Goal: Book appointment/travel/reservation

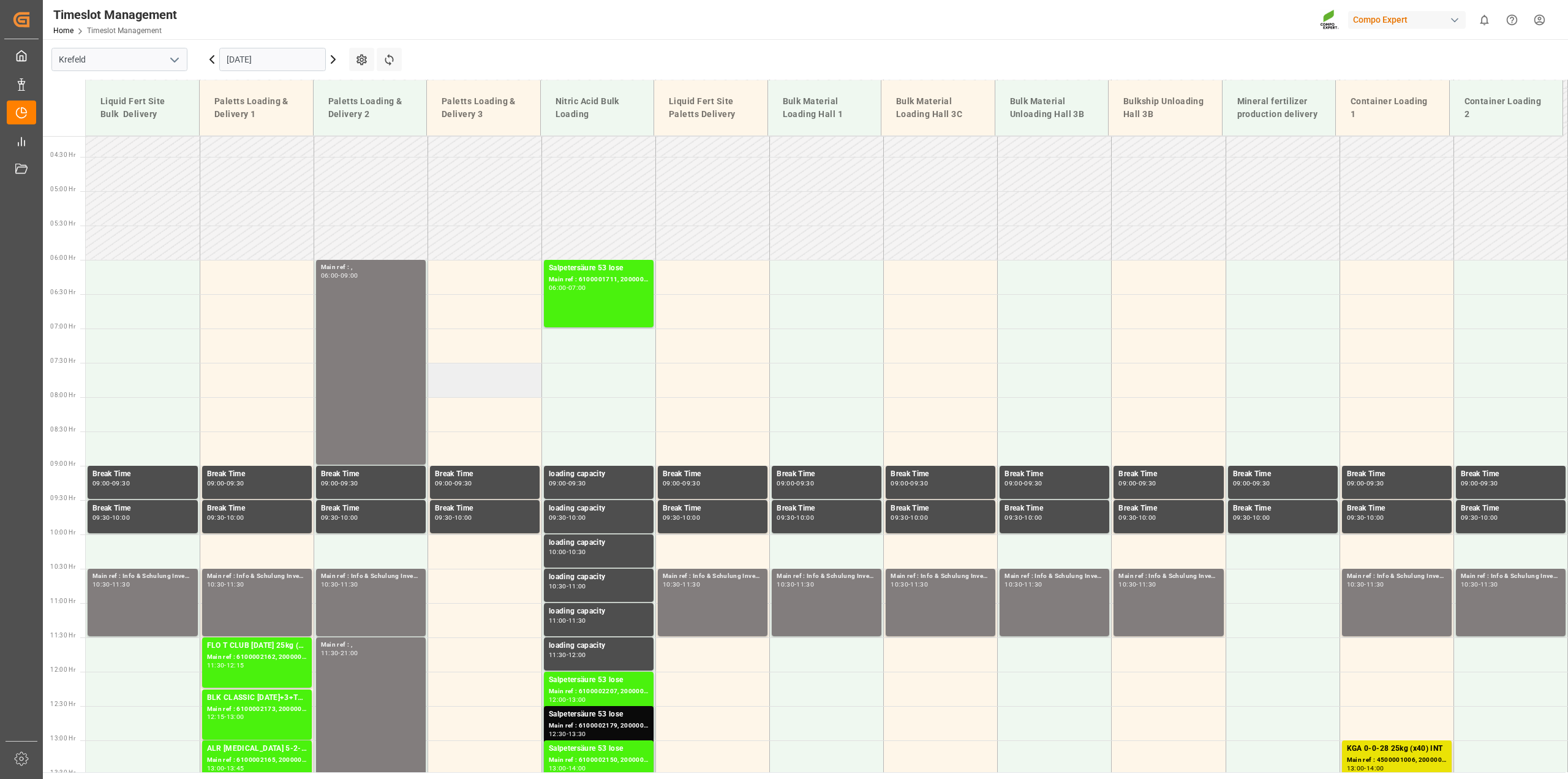
scroll to position [277, 0]
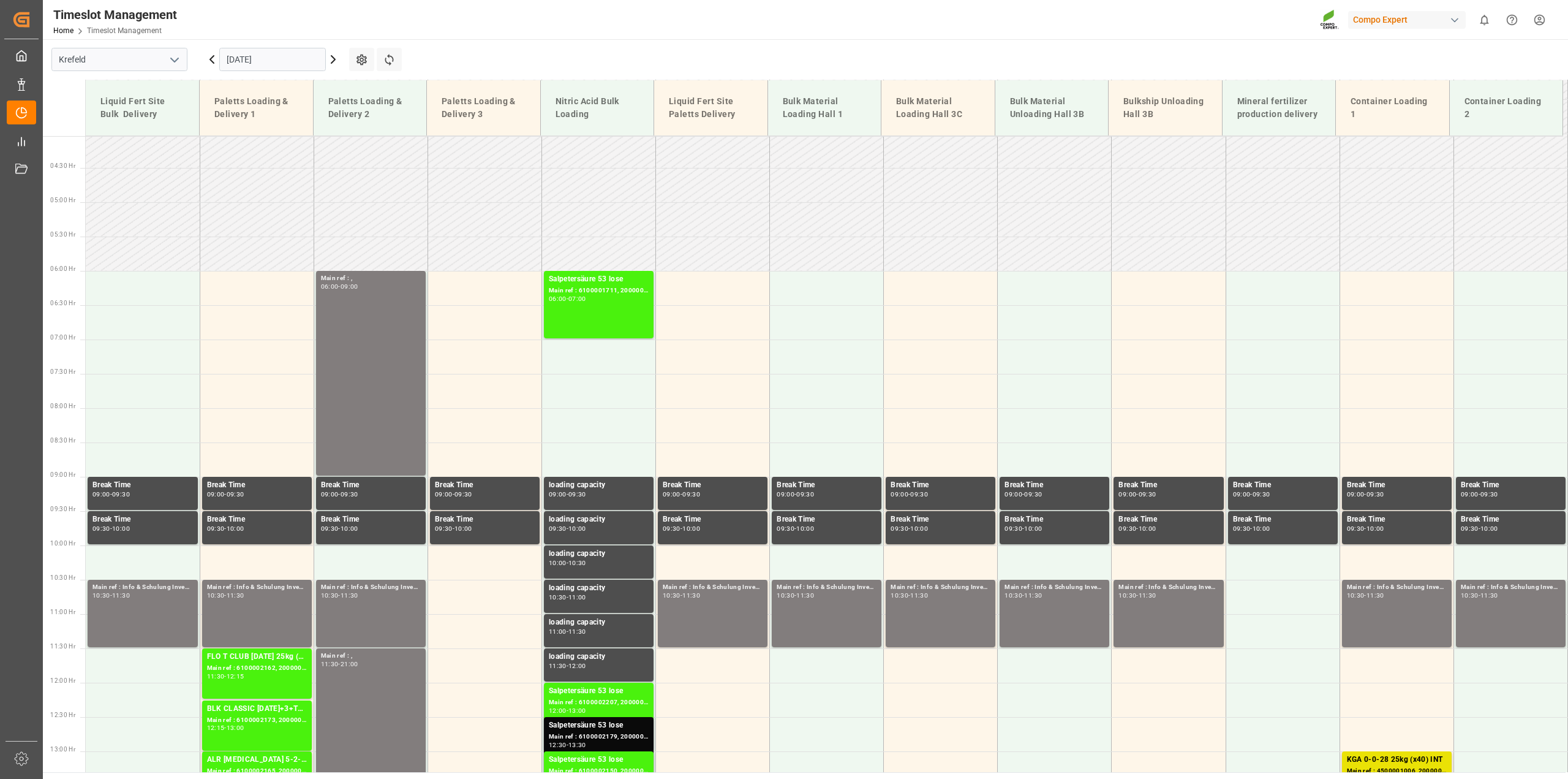
click at [333, 55] on icon at bounding box center [333, 60] width 15 height 15
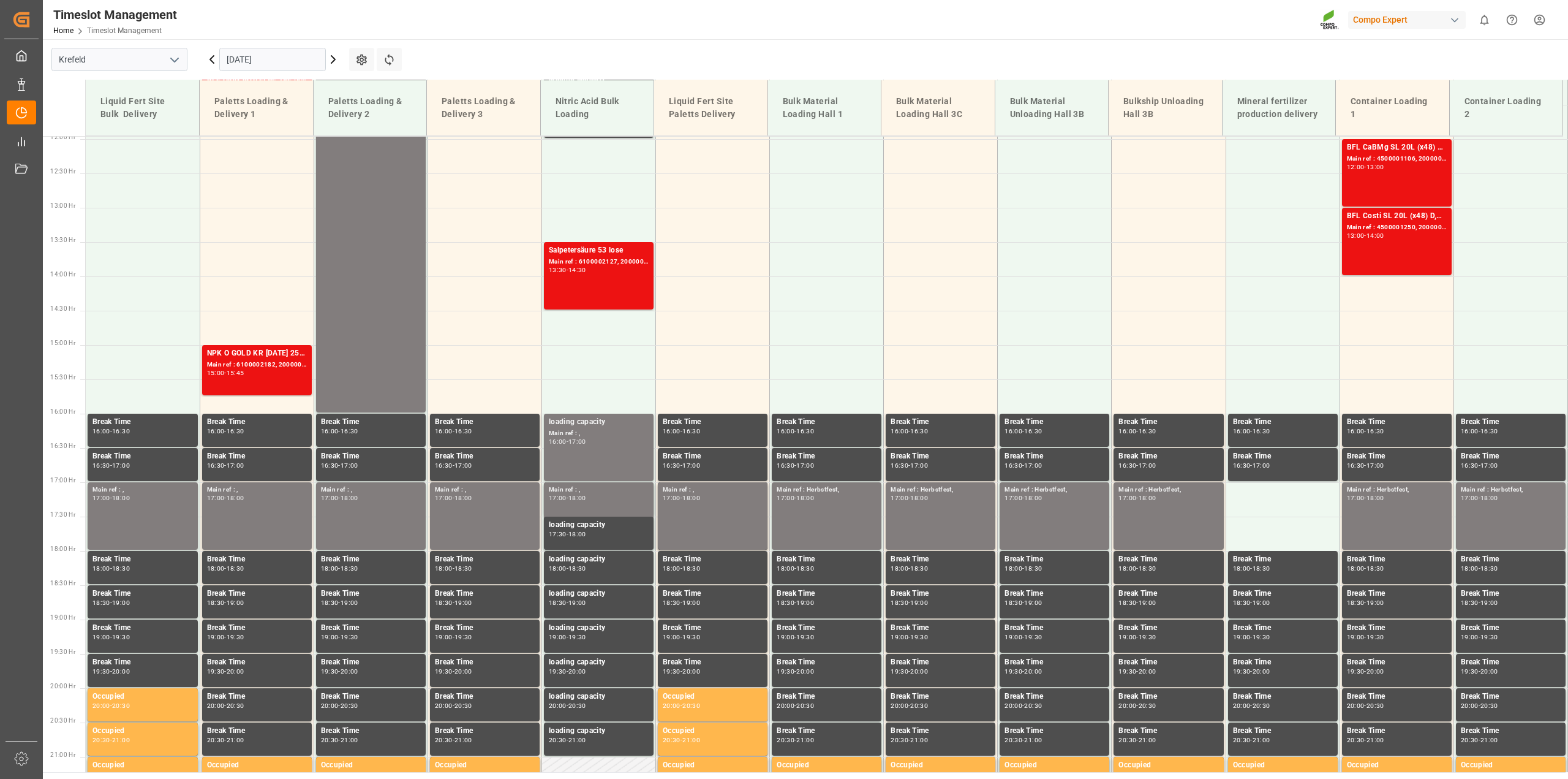
scroll to position [828, 0]
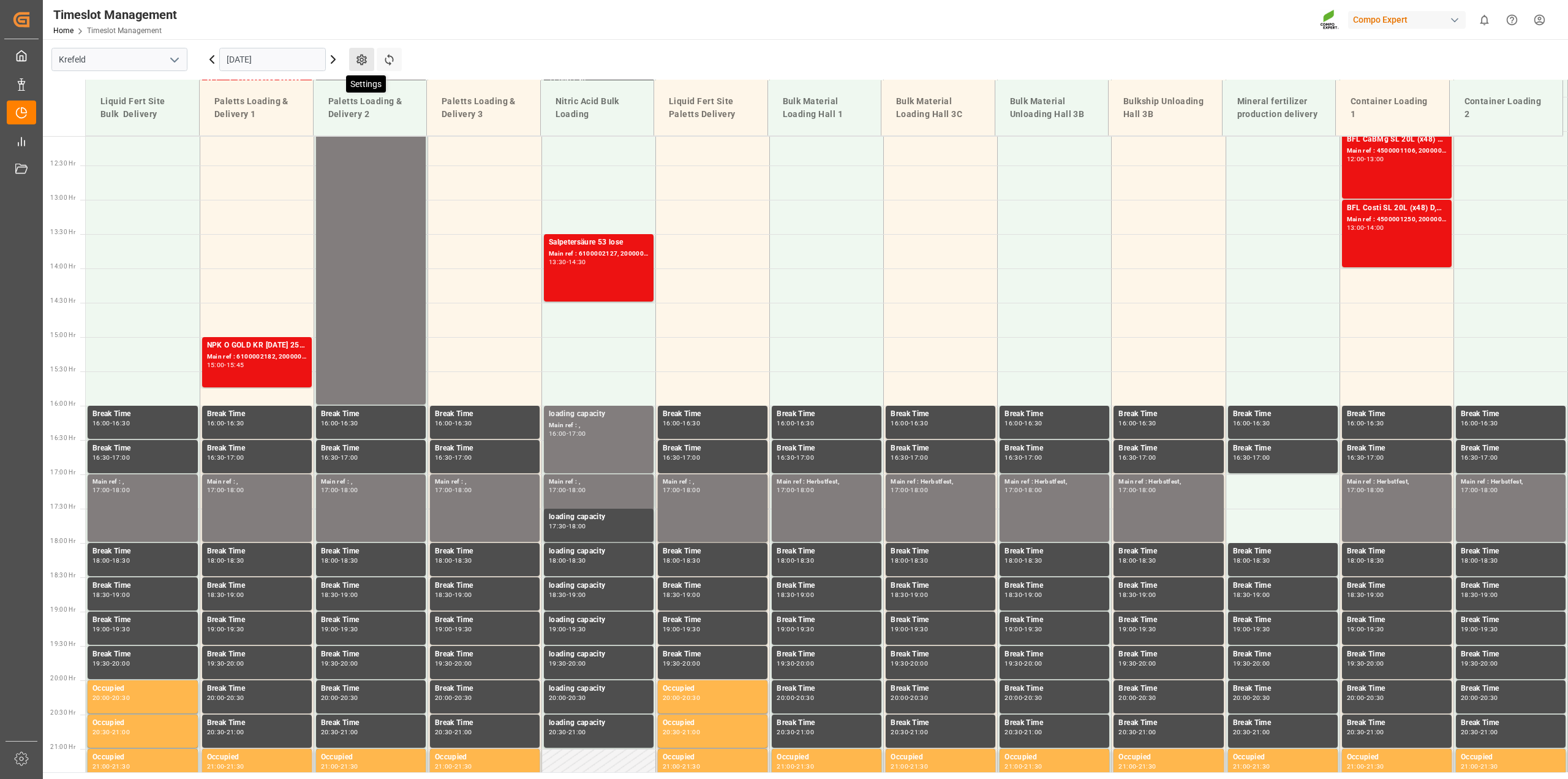
click at [357, 55] on icon at bounding box center [362, 60] width 13 height 13
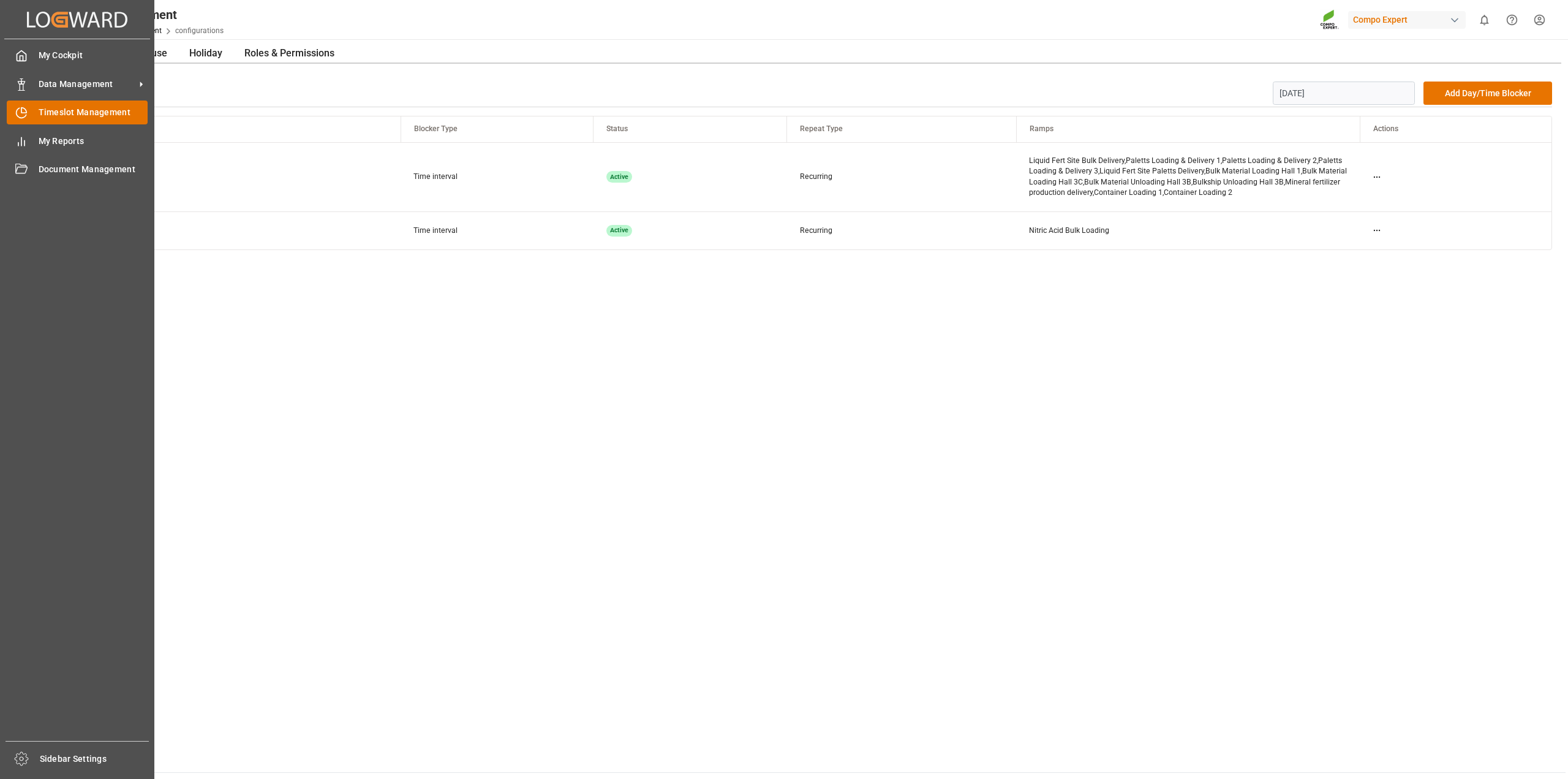
click at [36, 110] on div "Timeslot Management Timeslot Management" at bounding box center [77, 112] width 141 height 24
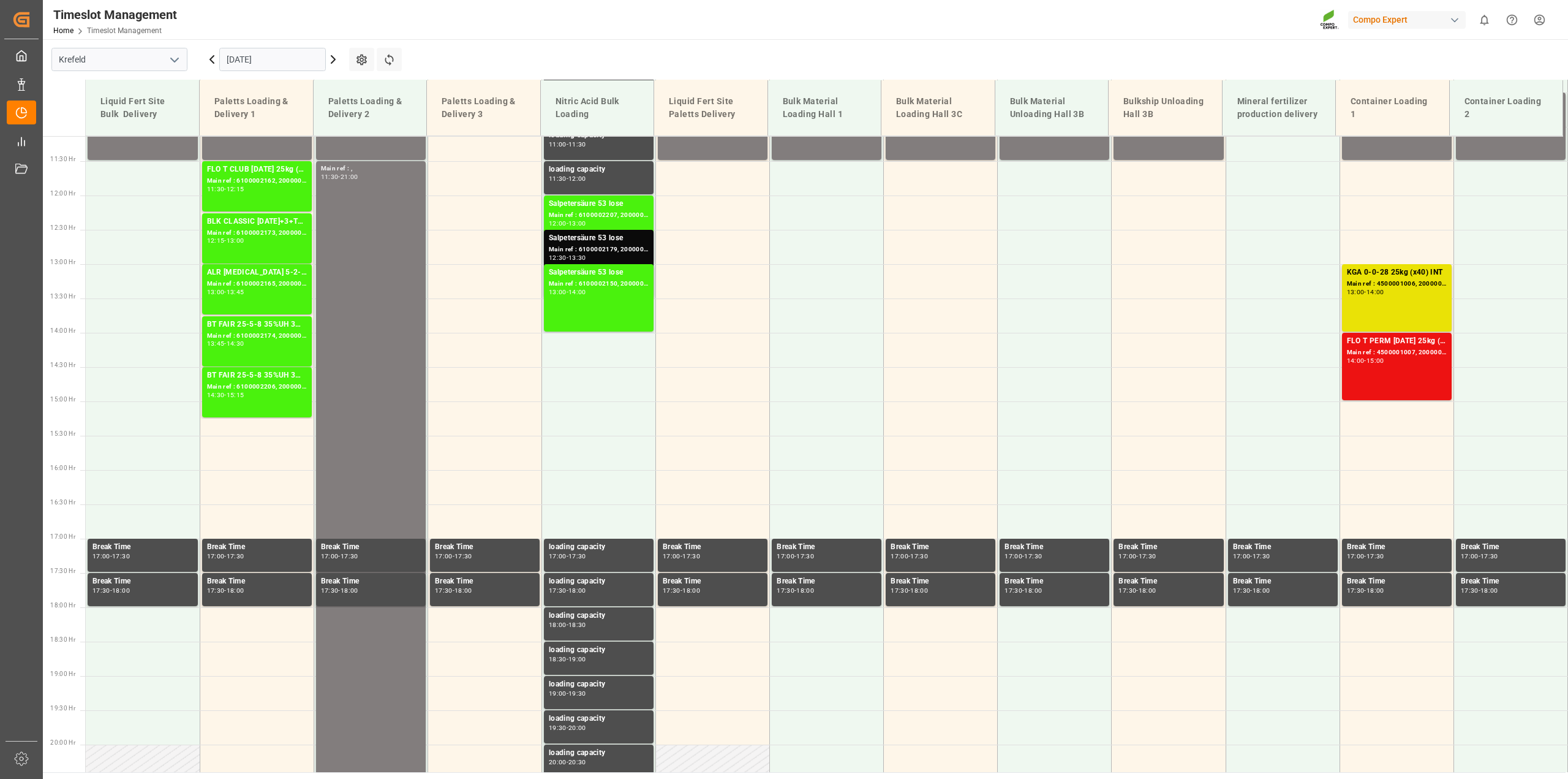
scroll to position [828, 0]
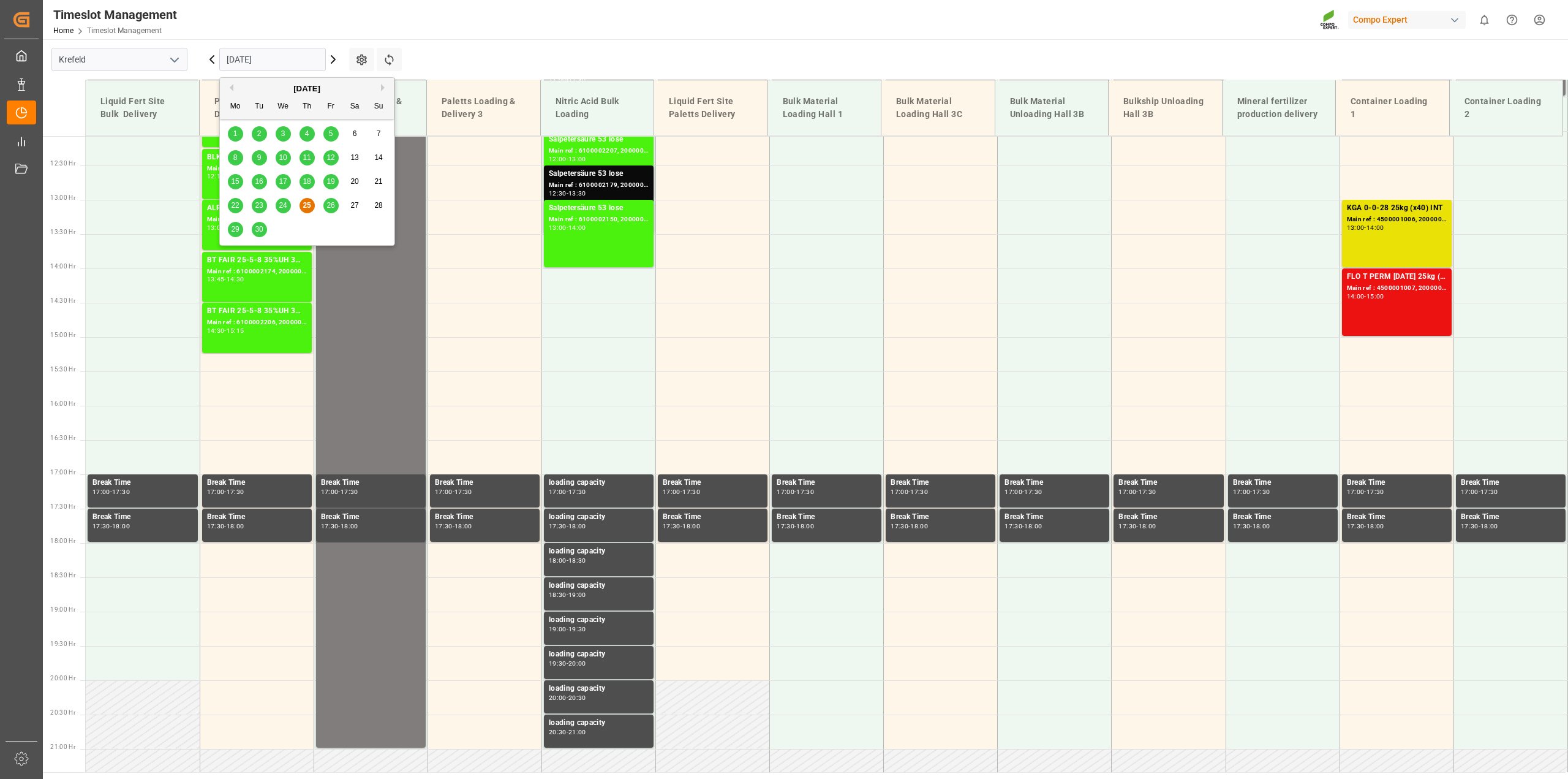
click at [320, 58] on input "[DATE]" at bounding box center [273, 60] width 106 height 23
click at [384, 87] on button "Next Month" at bounding box center [384, 87] width 7 height 7
click at [285, 134] on div "1" at bounding box center [283, 134] width 15 height 15
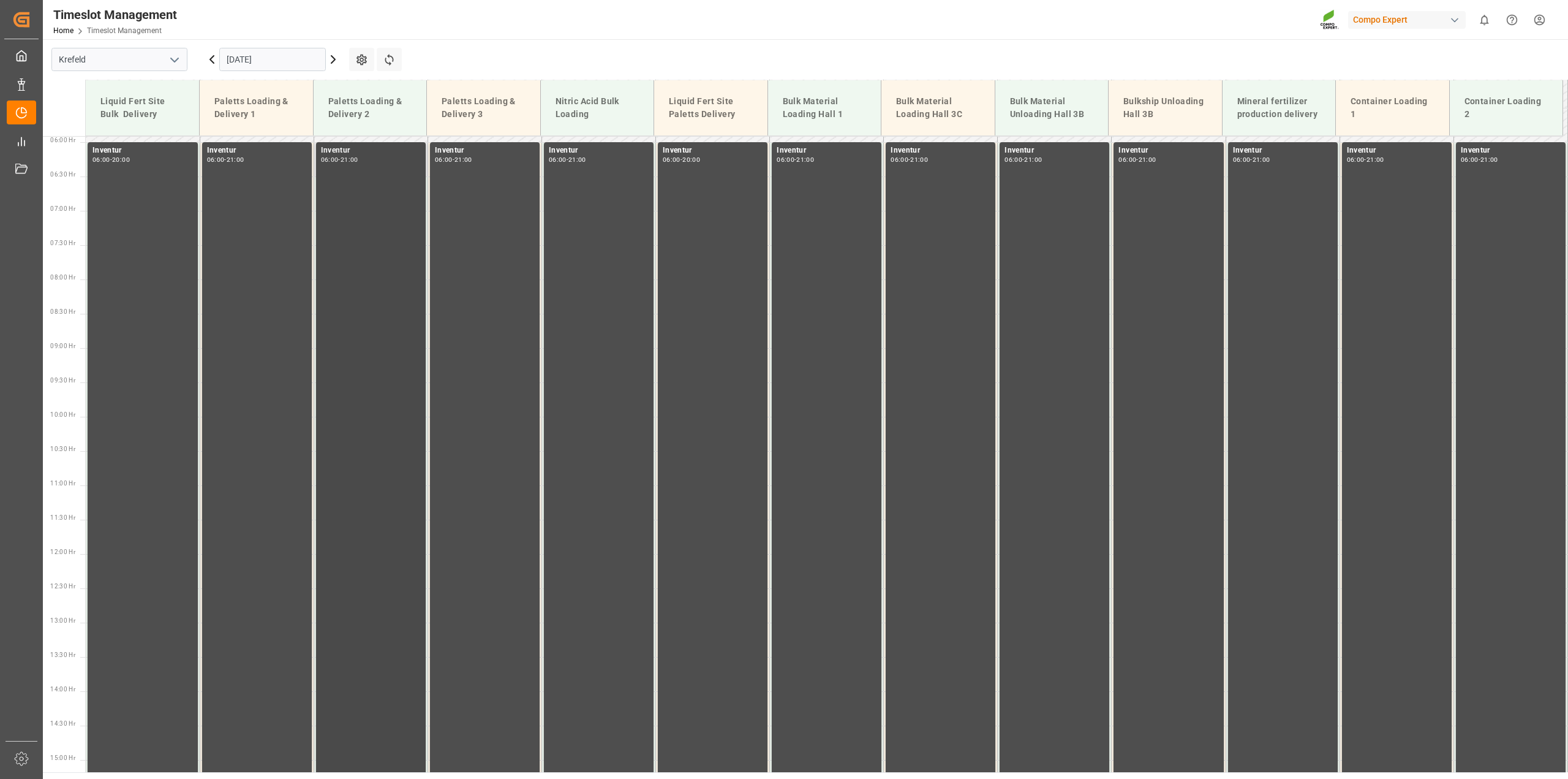
scroll to position [399, 0]
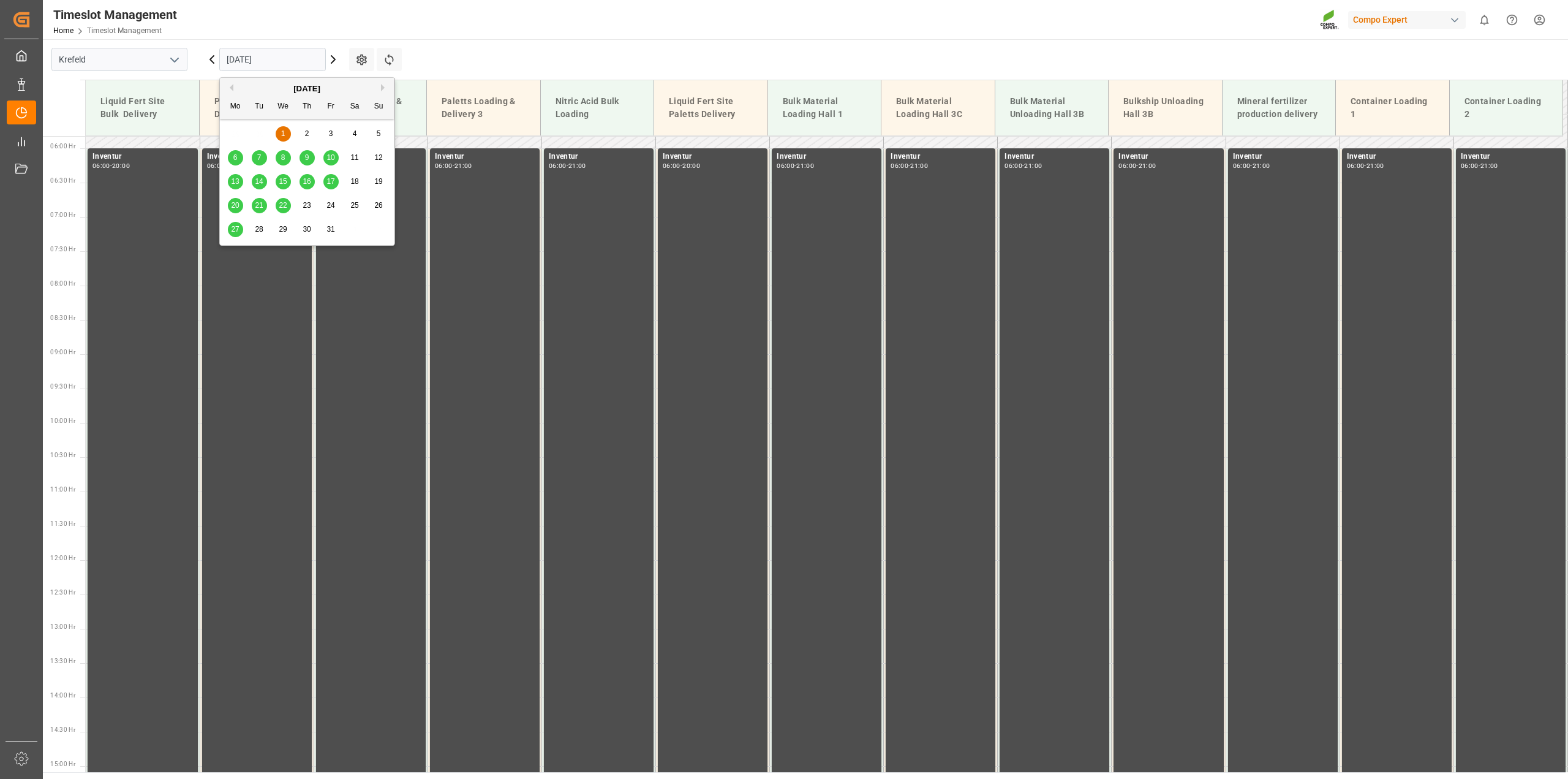
click at [319, 57] on input "01.10.2025" at bounding box center [273, 60] width 106 height 23
click at [309, 130] on div "2" at bounding box center [307, 134] width 15 height 15
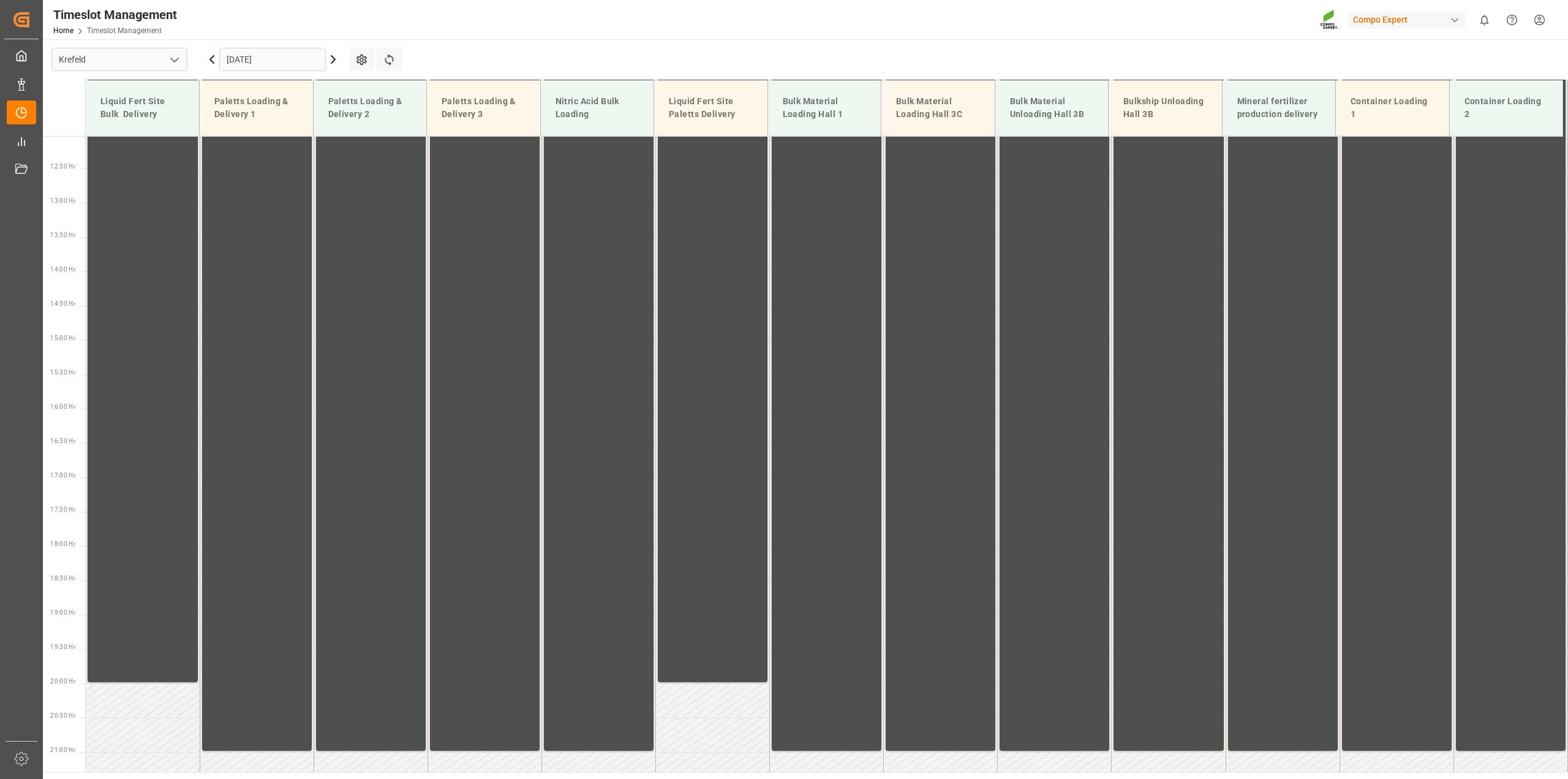
scroll to position [828, 0]
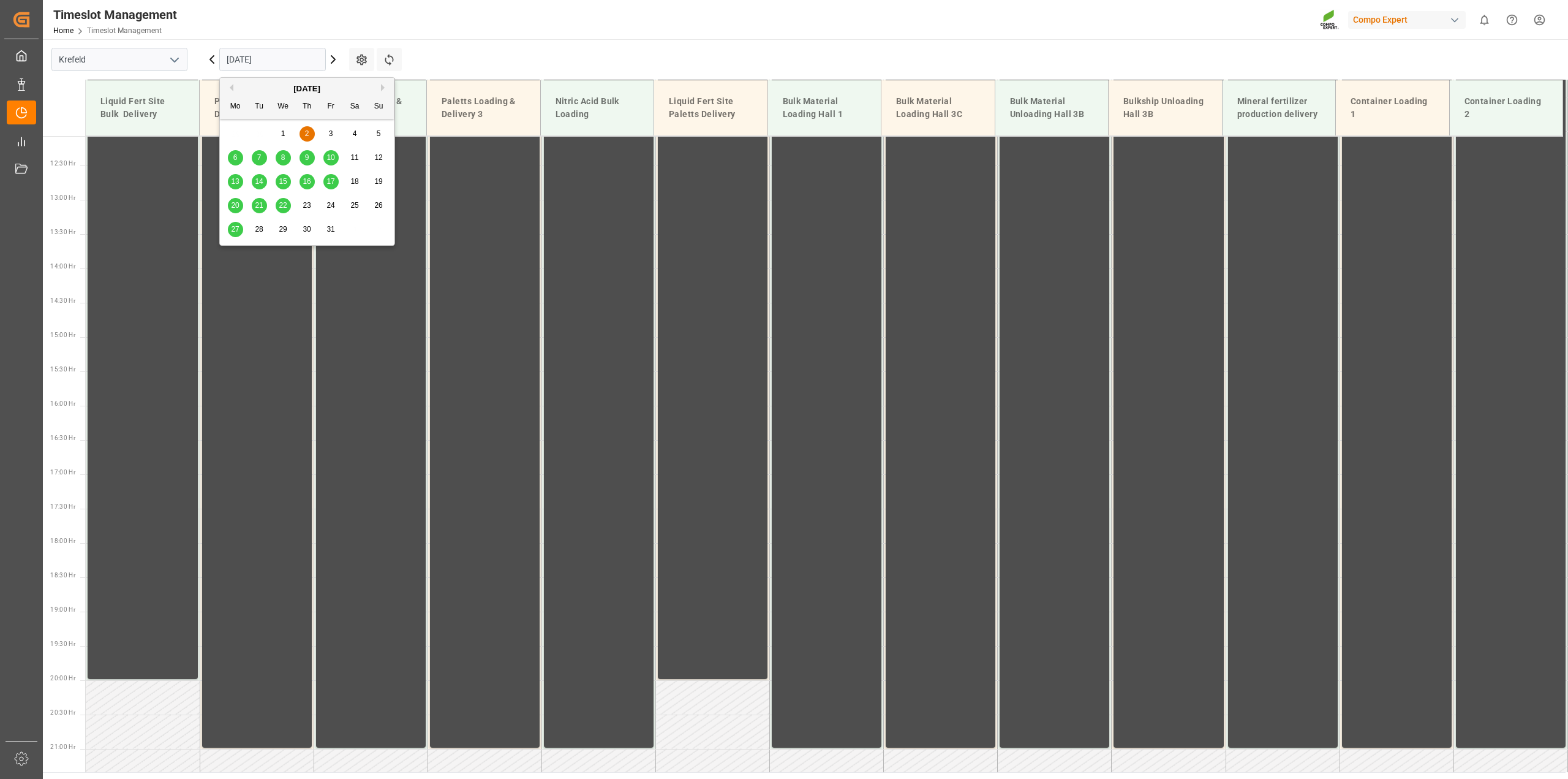
click at [306, 61] on input "02.10.2025" at bounding box center [273, 60] width 106 height 23
click at [330, 135] on span "3" at bounding box center [331, 134] width 4 height 9
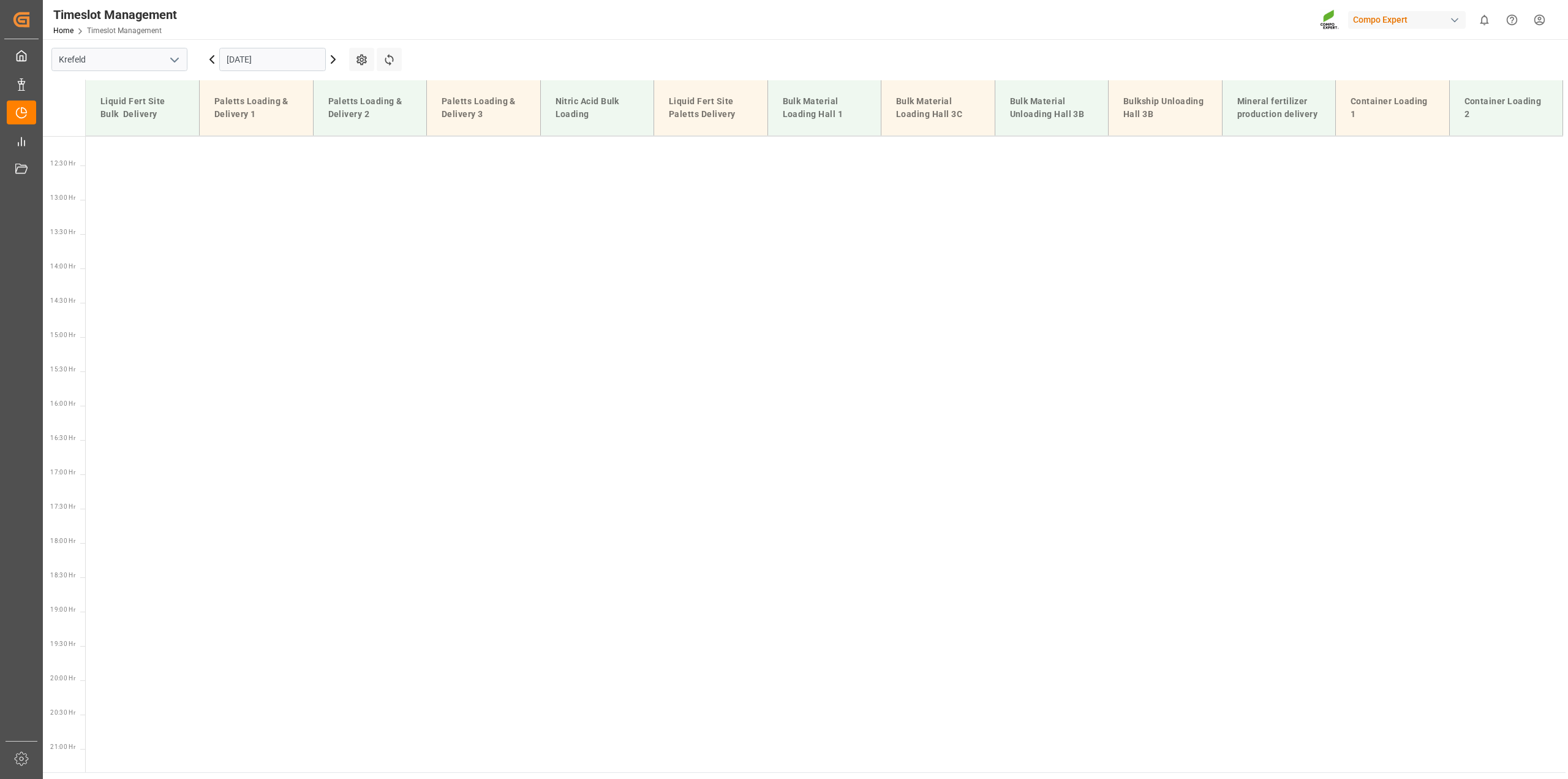
click at [320, 58] on input "03.10.2025" at bounding box center [273, 60] width 106 height 23
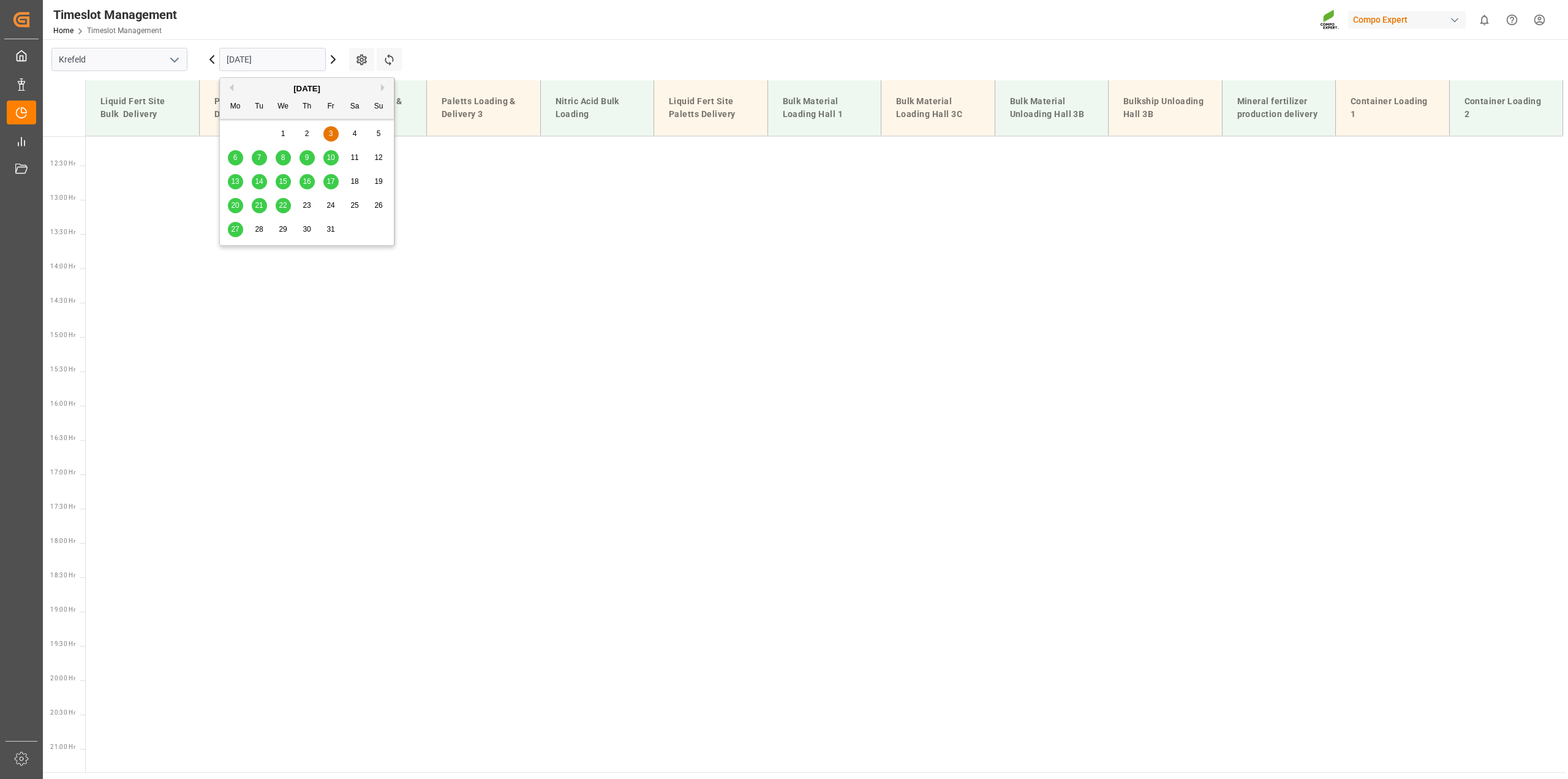
click at [232, 156] on div "6" at bounding box center [235, 158] width 15 height 15
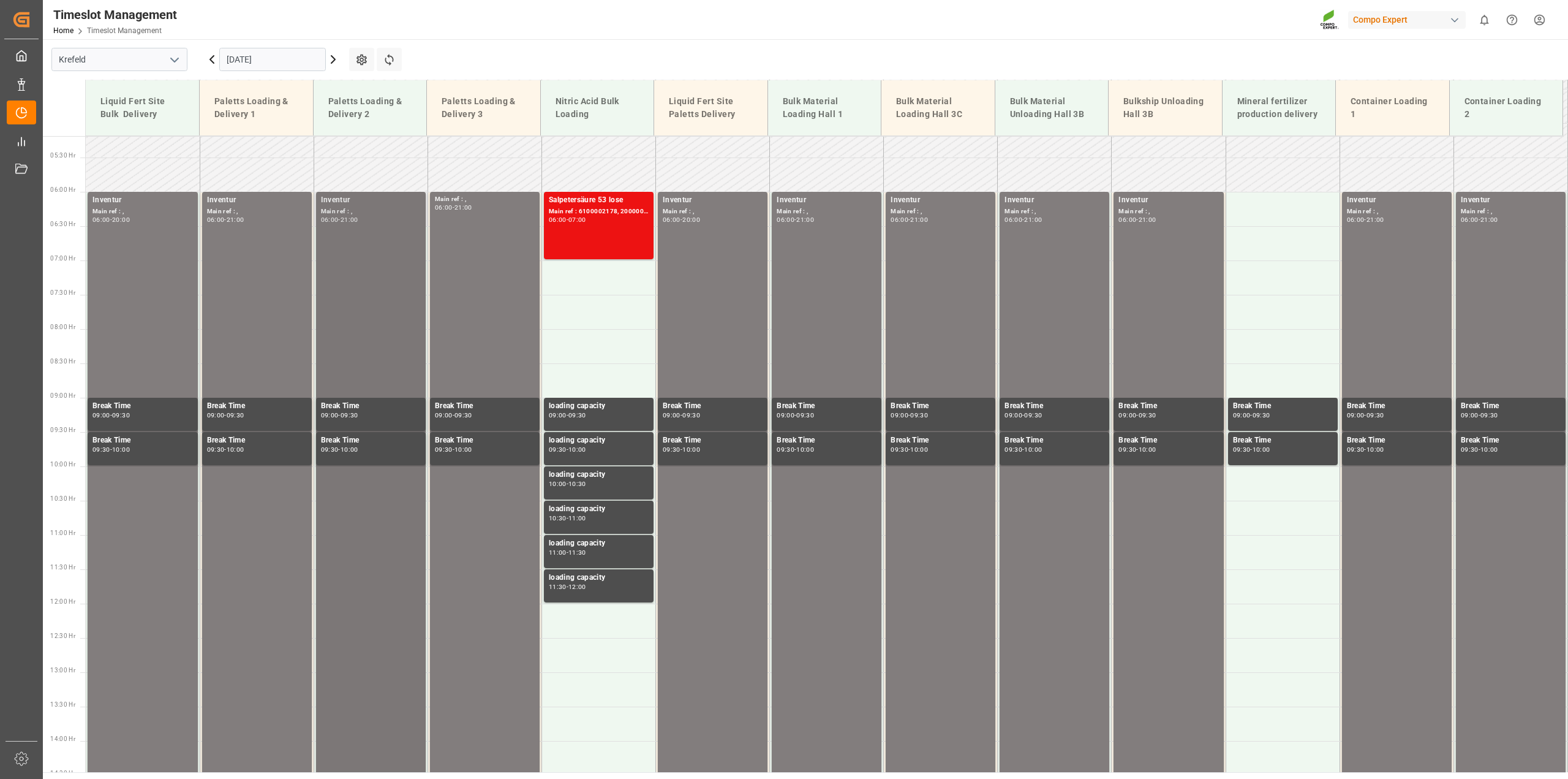
scroll to position [338, 0]
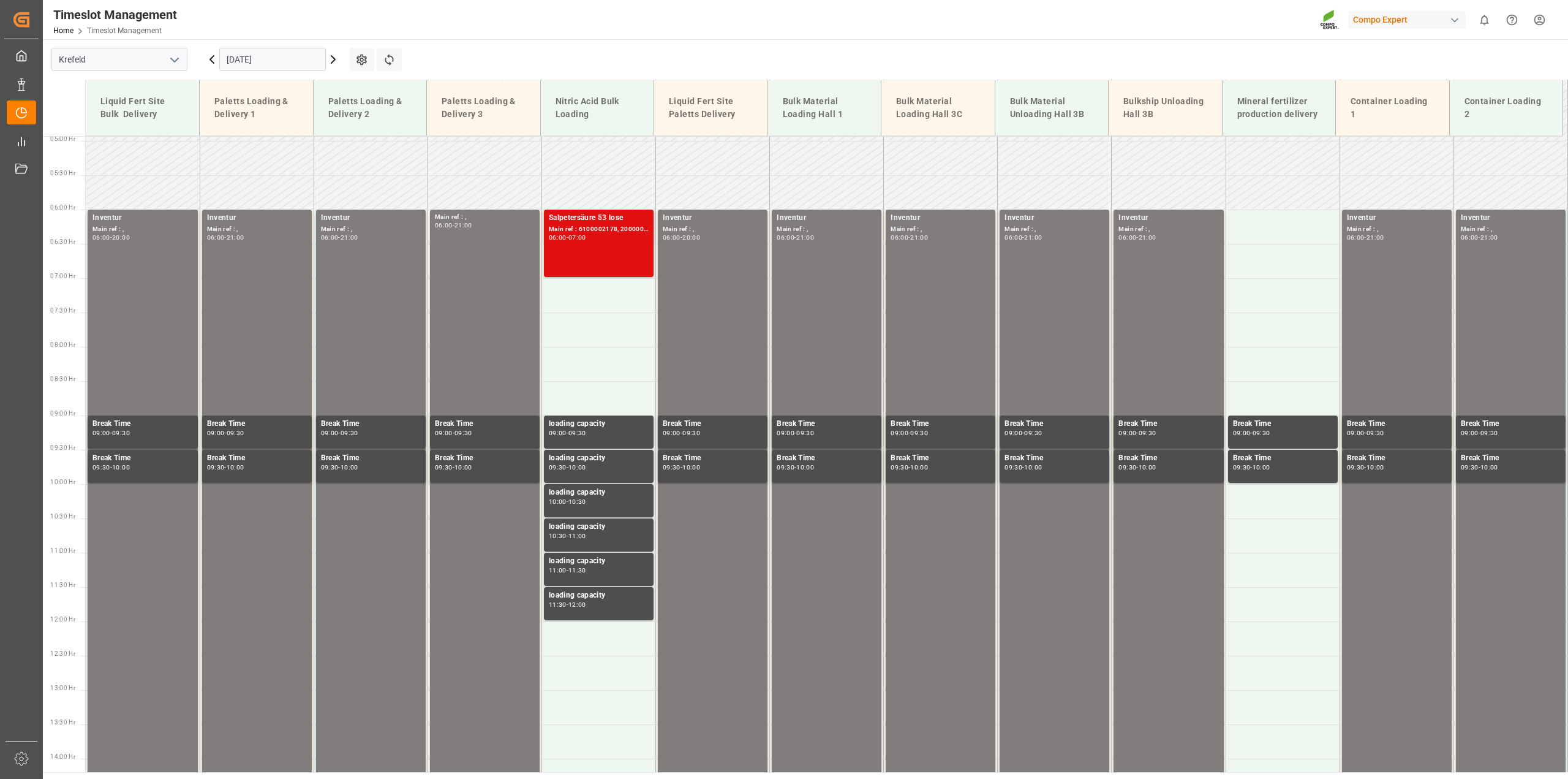
click at [576, 231] on div "Main ref : 6100002178, 2000001694" at bounding box center [599, 229] width 100 height 10
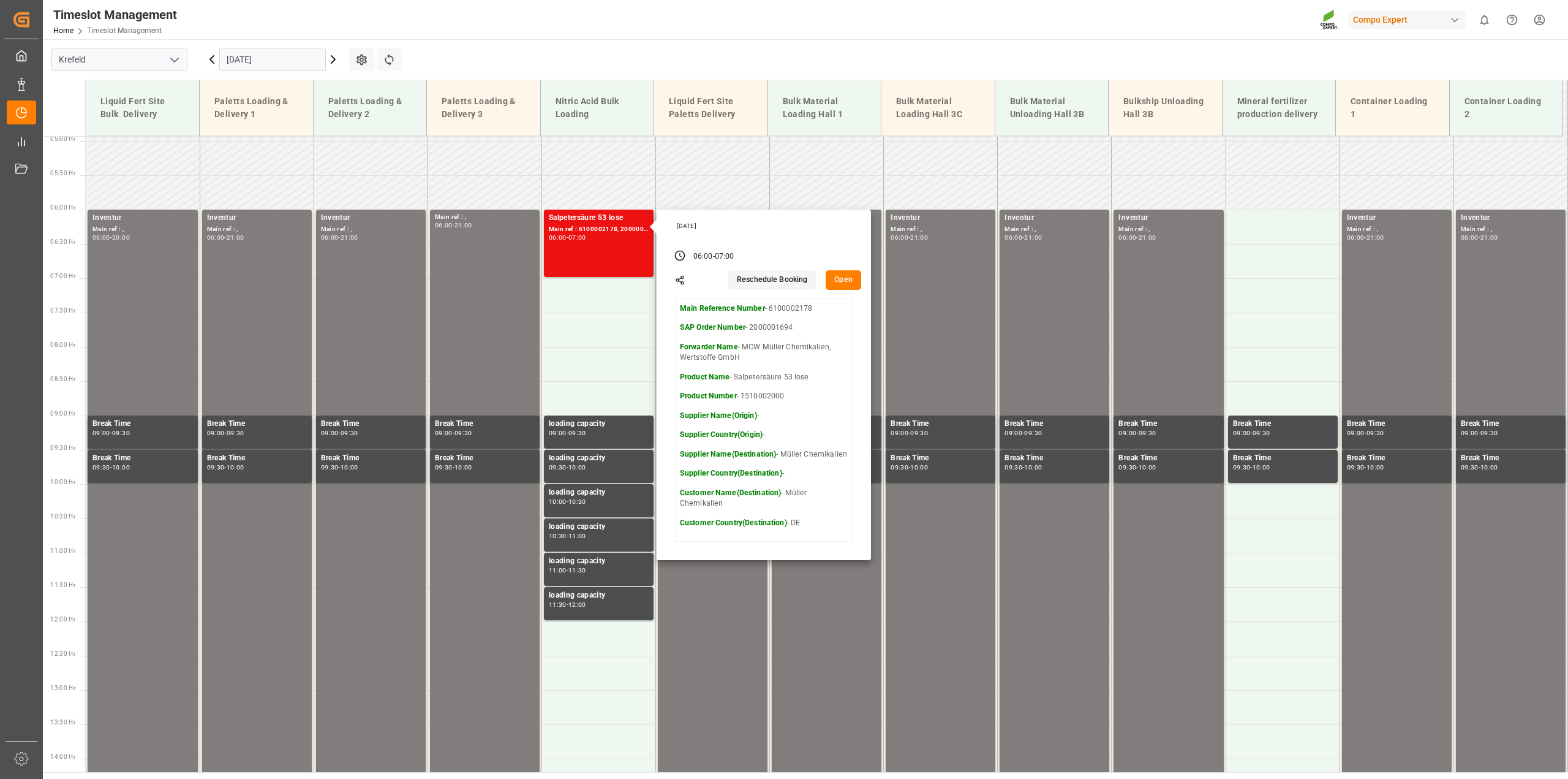
click at [302, 64] on input "06.10.2025" at bounding box center [273, 60] width 106 height 23
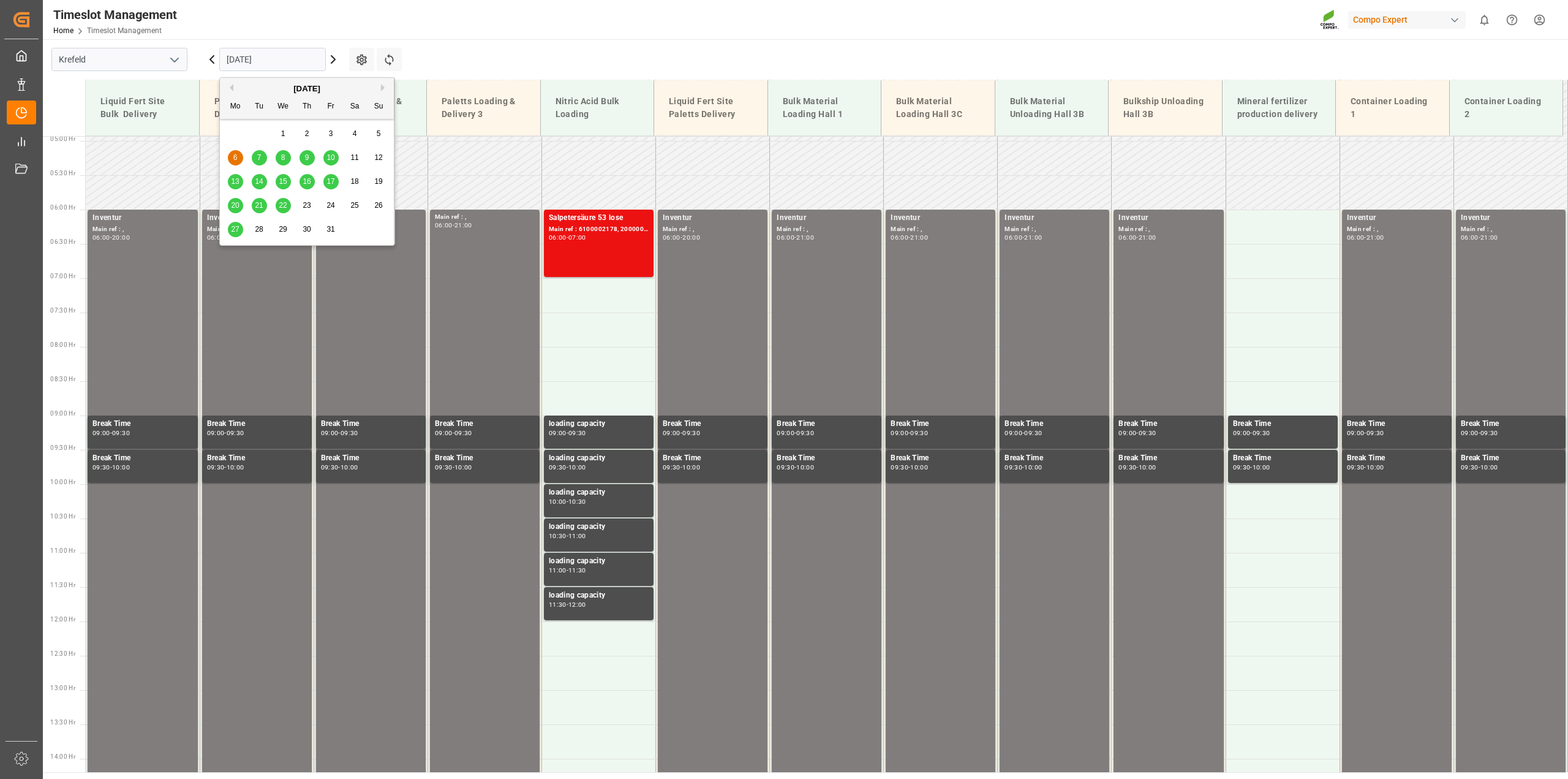
click at [257, 156] on span "7" at bounding box center [259, 158] width 4 height 9
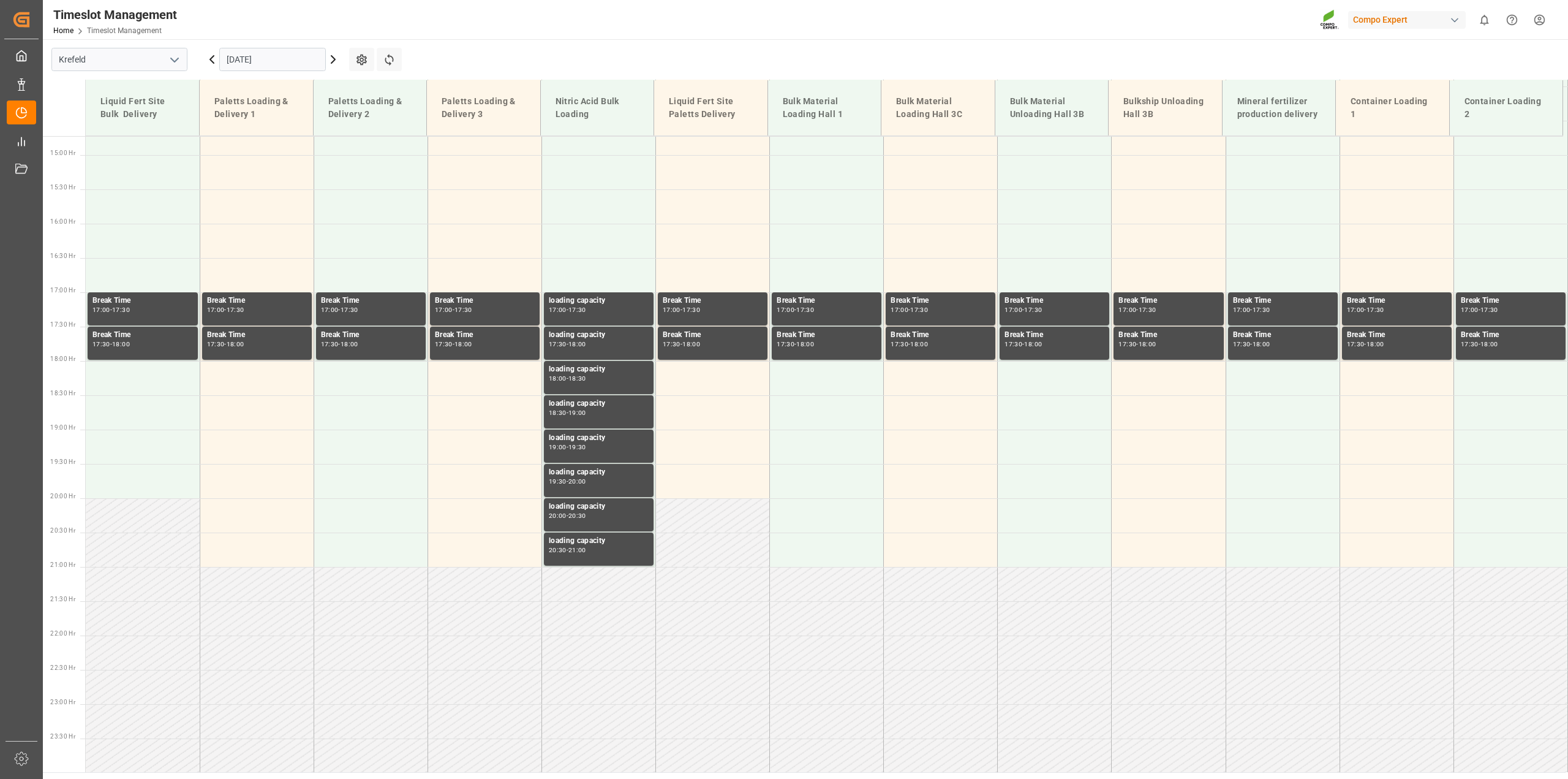
scroll to position [1012, 0]
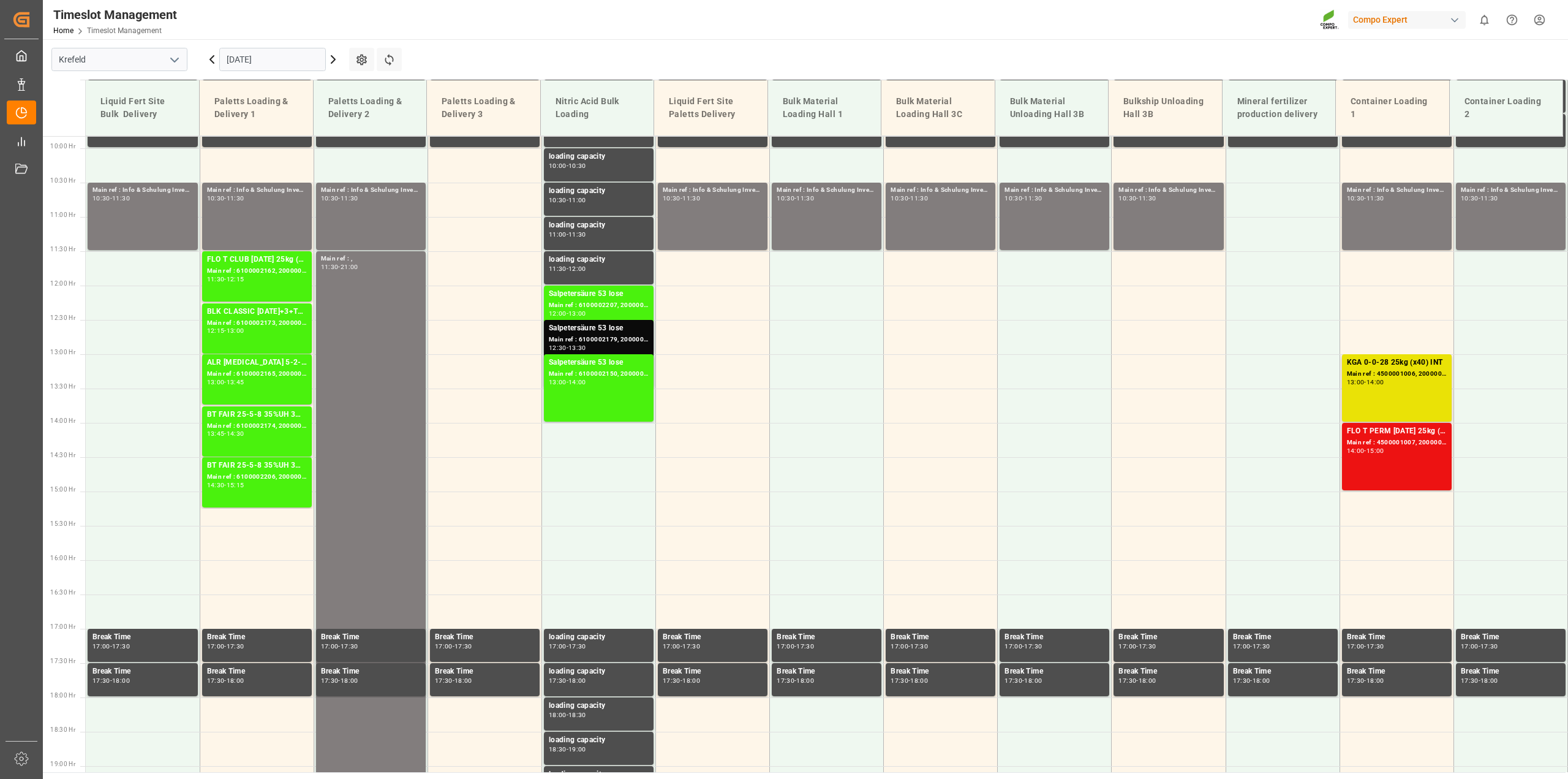
scroll to position [876, 0]
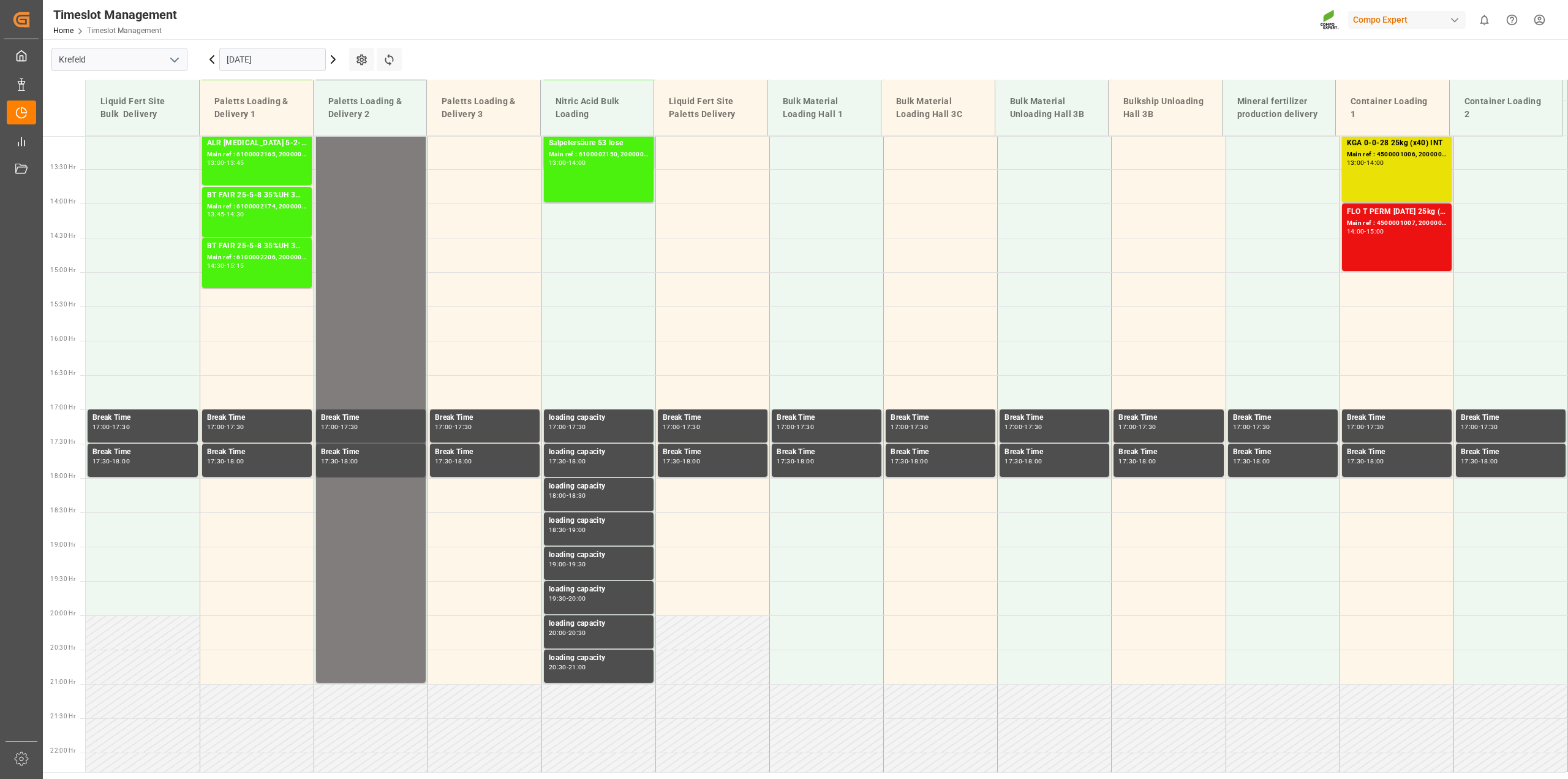
scroll to position [897, 0]
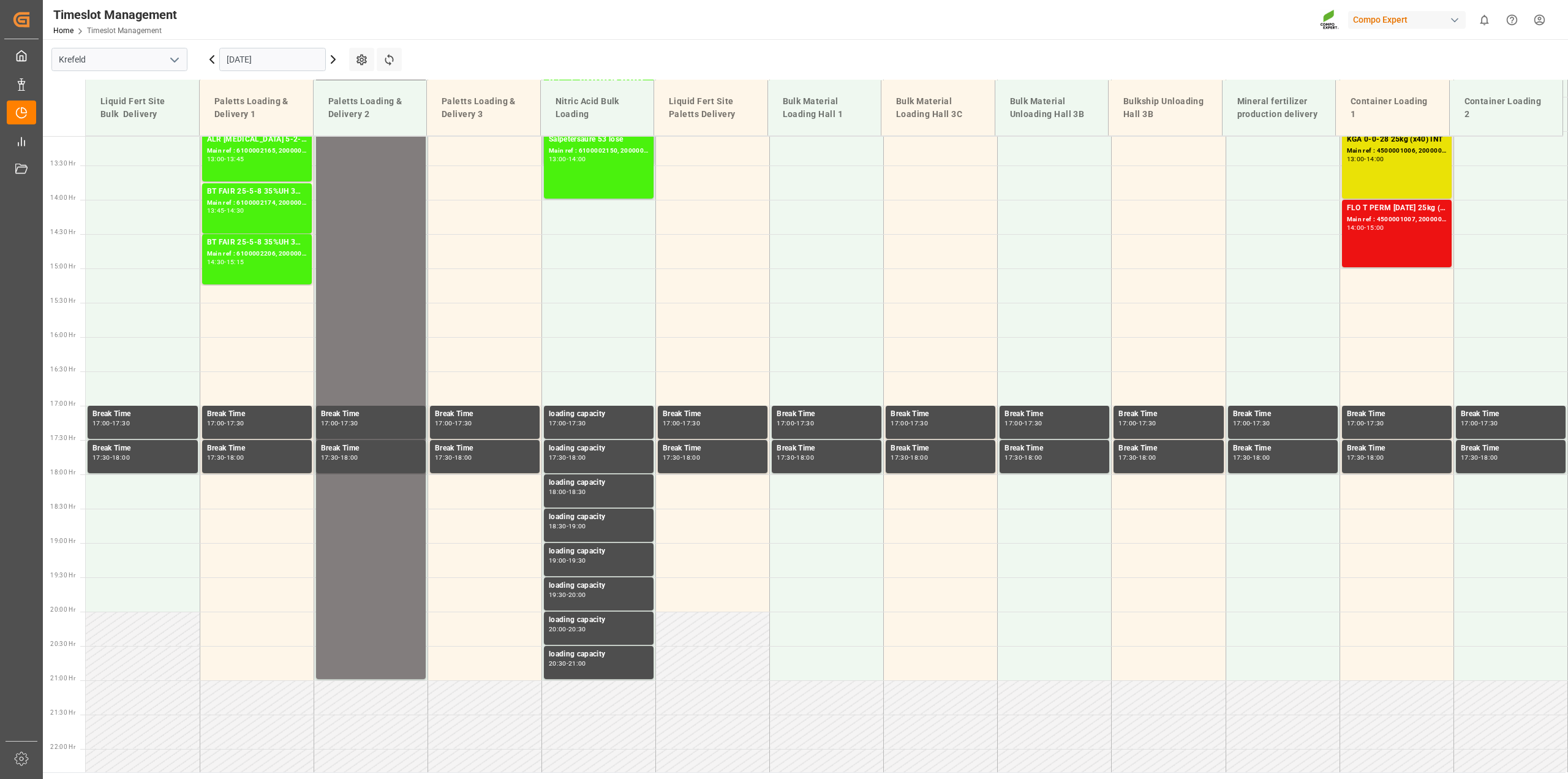
click at [311, 61] on input "[DATE]" at bounding box center [273, 60] width 106 height 23
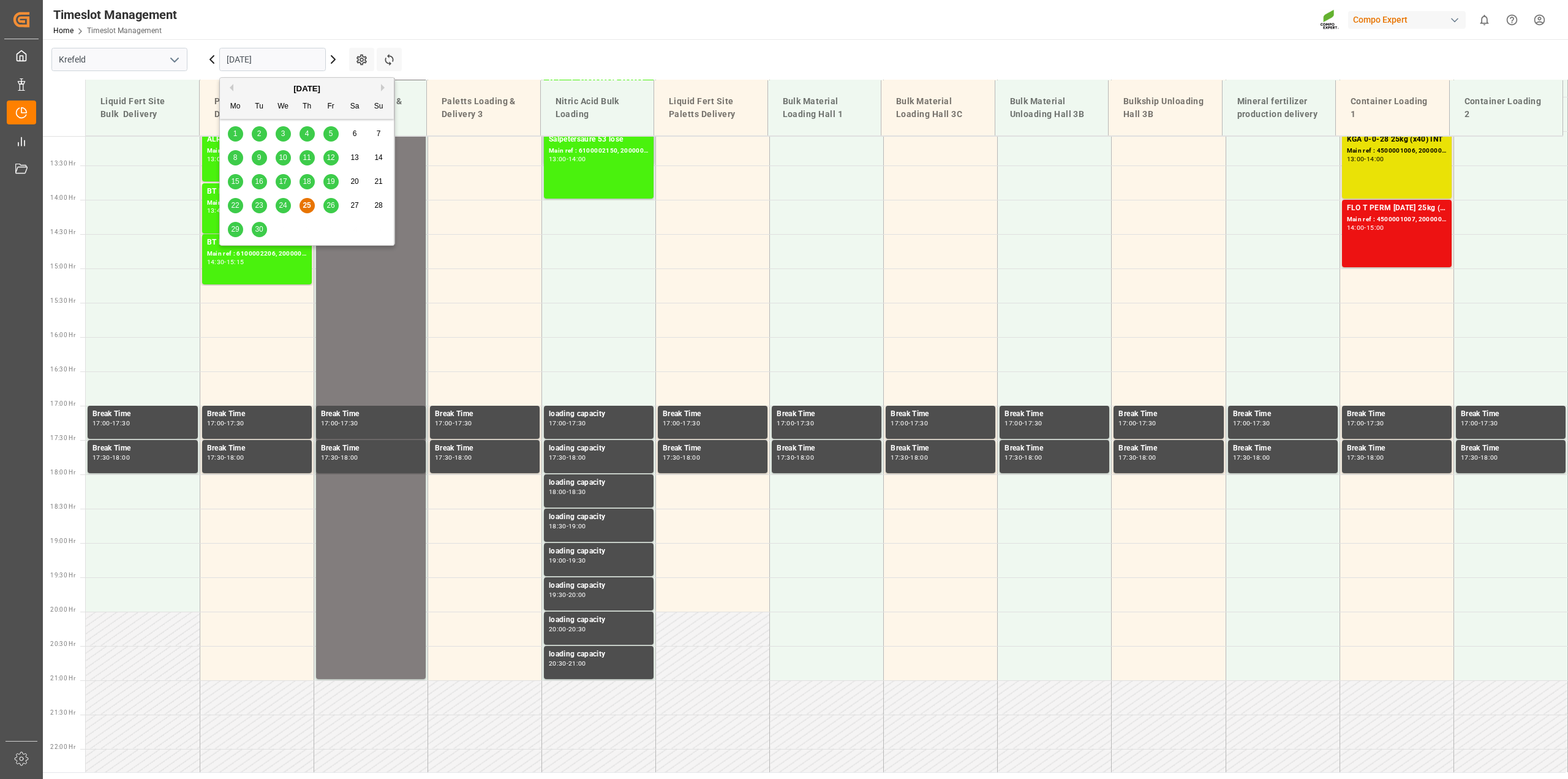
click at [330, 205] on span "26" at bounding box center [330, 206] width 8 height 9
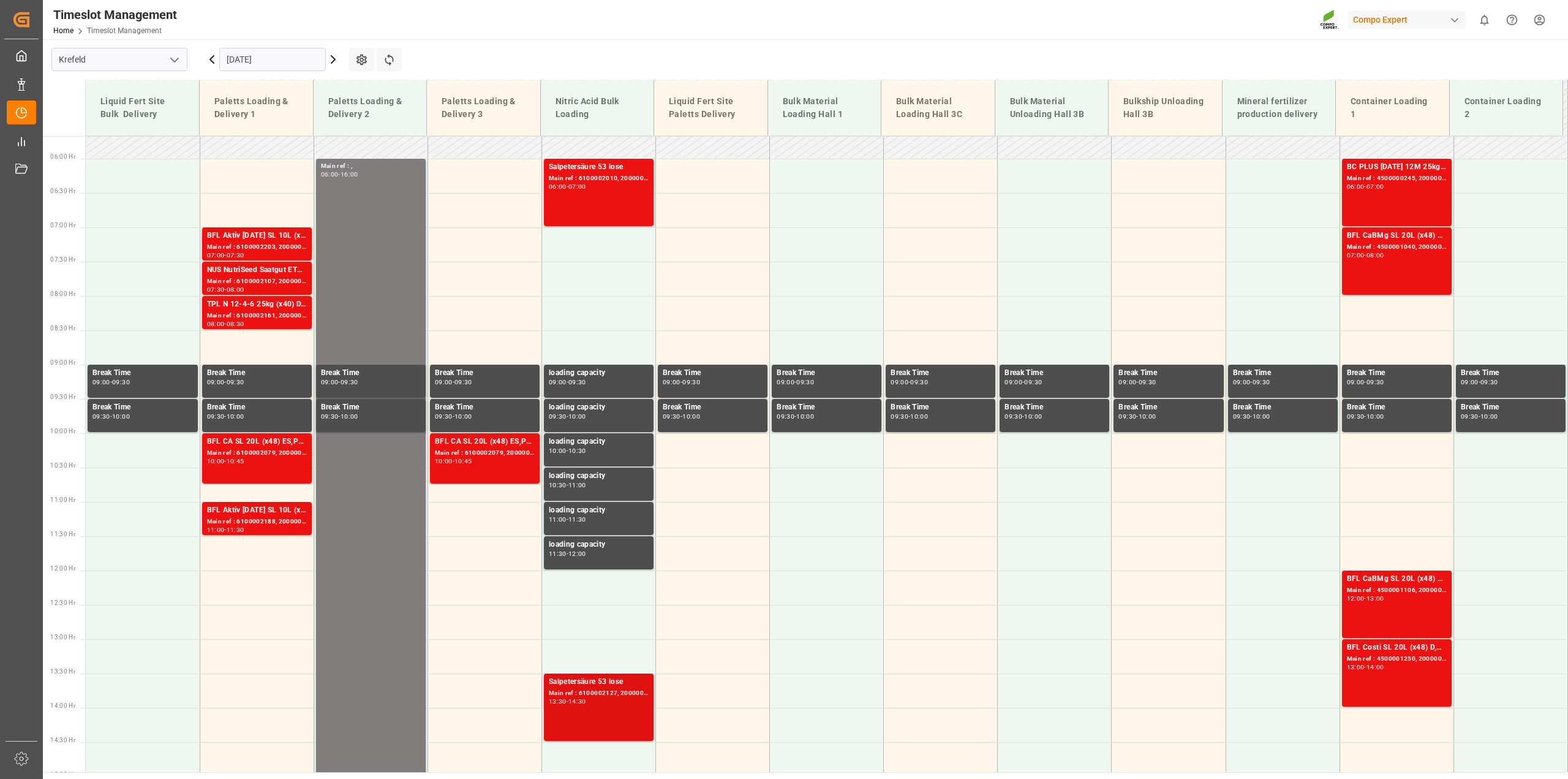
scroll to position [338, 0]
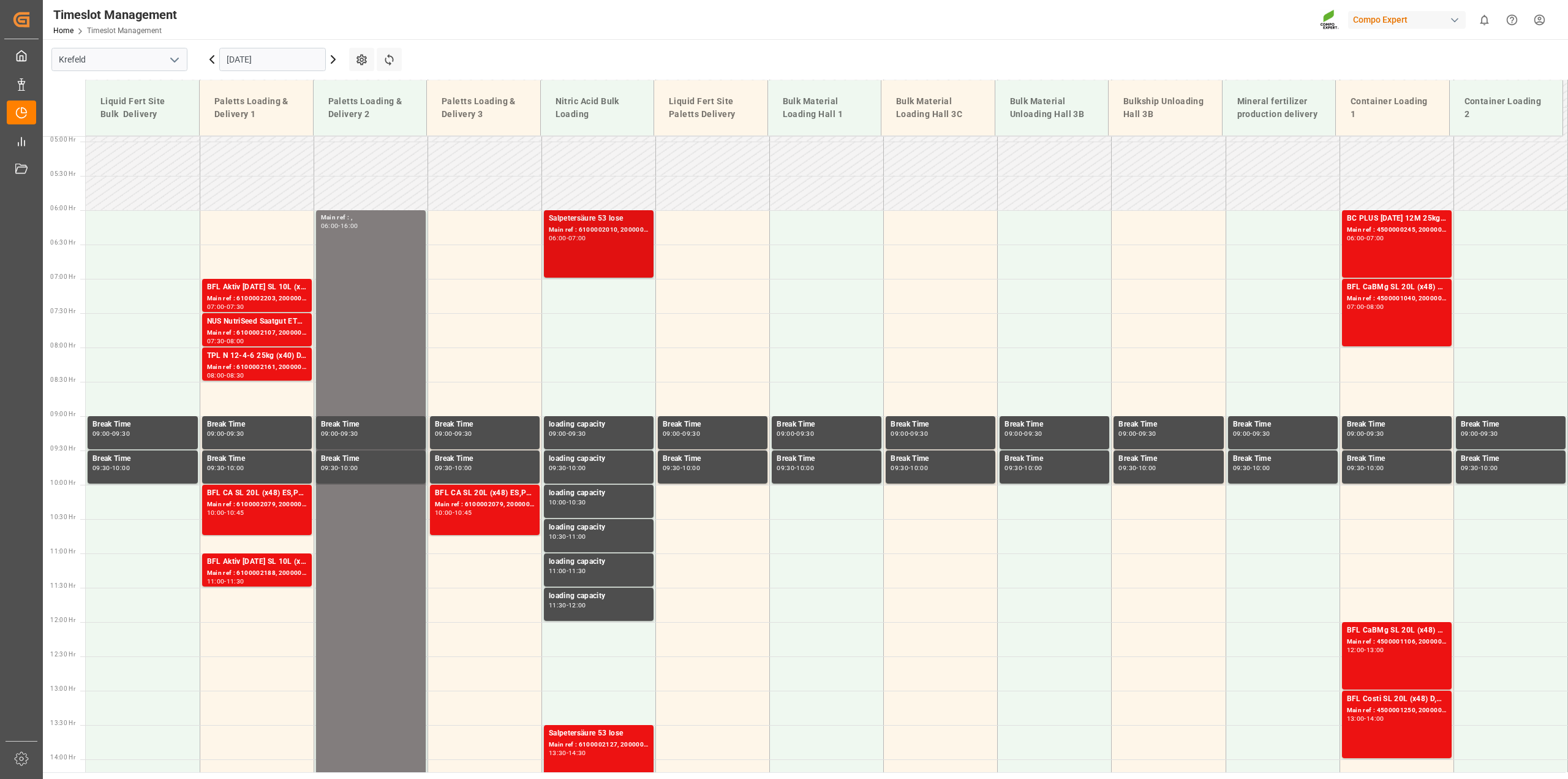
click at [636, 220] on div "Salpetersäure 53 lose" at bounding box center [599, 219] width 100 height 12
